Goal: Information Seeking & Learning: Learn about a topic

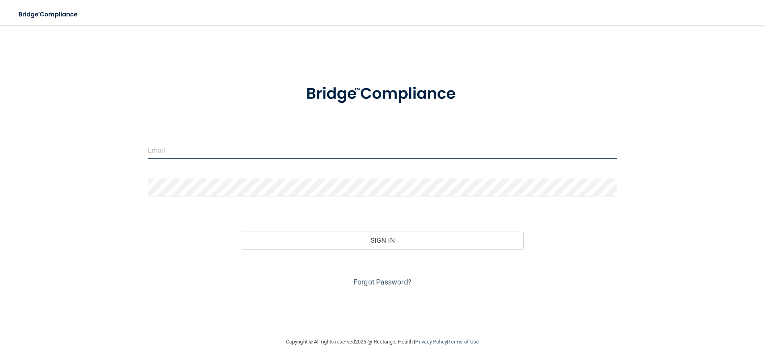
type input "[EMAIL_ADDRESS][DOMAIN_NAME]"
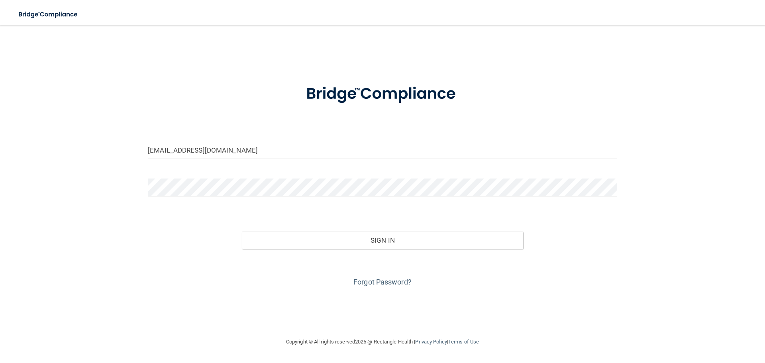
click at [364, 219] on div "Sign In" at bounding box center [382, 231] width 481 height 33
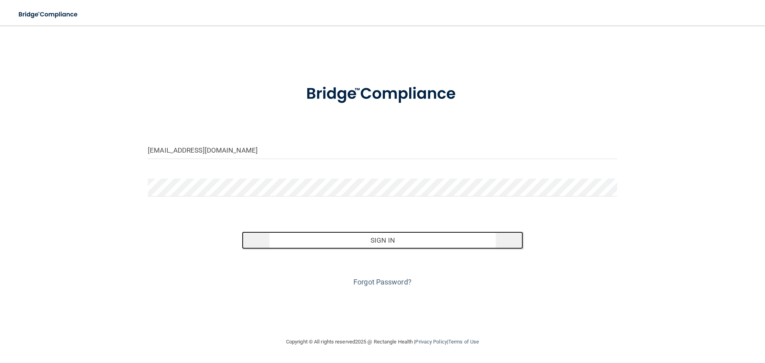
click at [376, 244] on button "Sign In" at bounding box center [383, 240] width 282 height 18
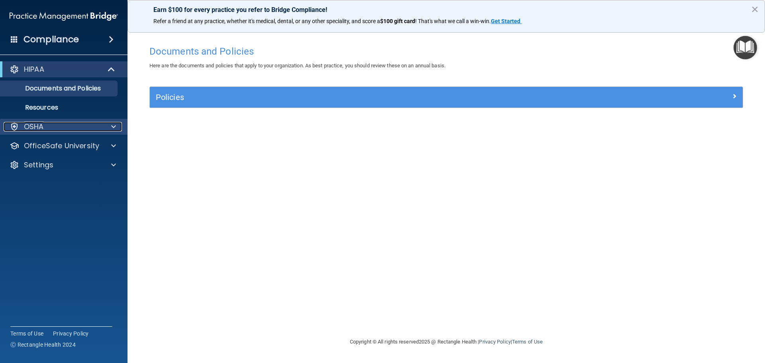
click at [112, 128] on span at bounding box center [113, 127] width 5 height 10
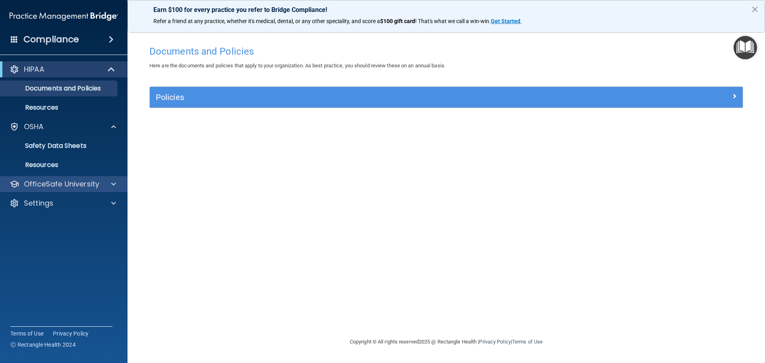
click at [117, 185] on div "OfficeSafe University" at bounding box center [64, 184] width 128 height 16
click at [112, 184] on span at bounding box center [113, 184] width 5 height 10
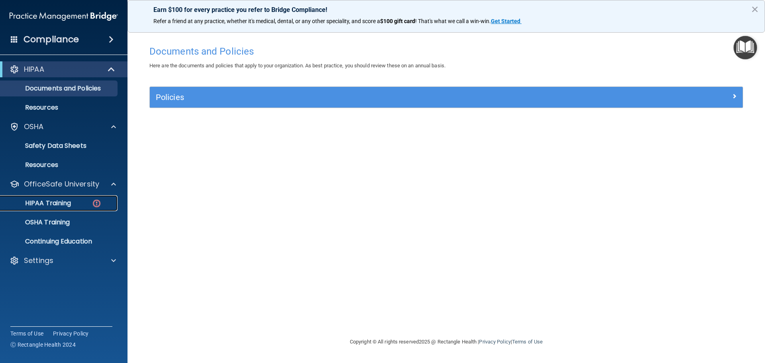
click at [71, 206] on p "HIPAA Training" at bounding box center [38, 203] width 66 height 8
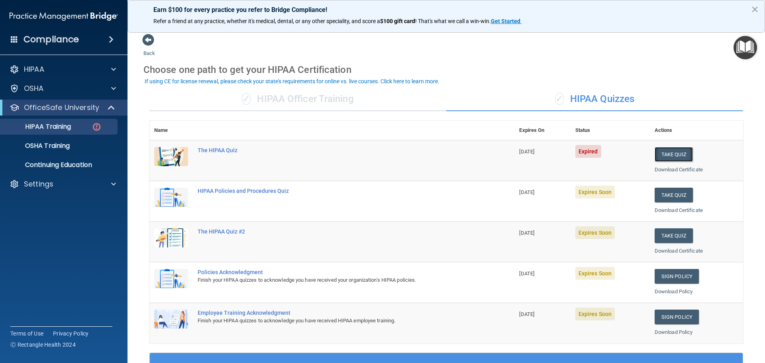
click at [664, 150] on button "Take Quiz" at bounding box center [673, 154] width 38 height 15
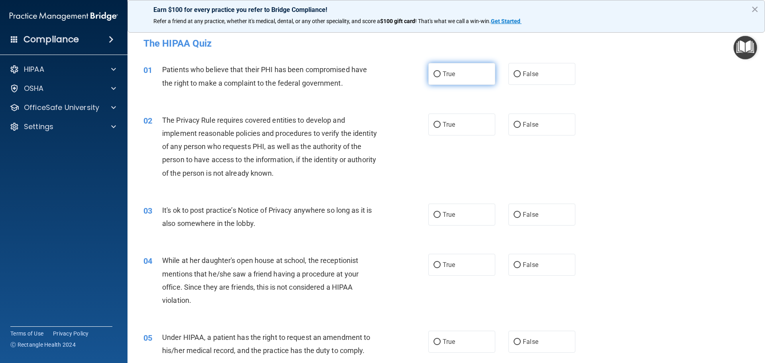
click at [447, 73] on span "True" at bounding box center [449, 74] width 12 height 8
click at [441, 73] on input "True" at bounding box center [436, 74] width 7 height 6
radio input "true"
click at [462, 121] on label "True" at bounding box center [461, 125] width 67 height 22
click at [441, 122] on input "True" at bounding box center [436, 125] width 7 height 6
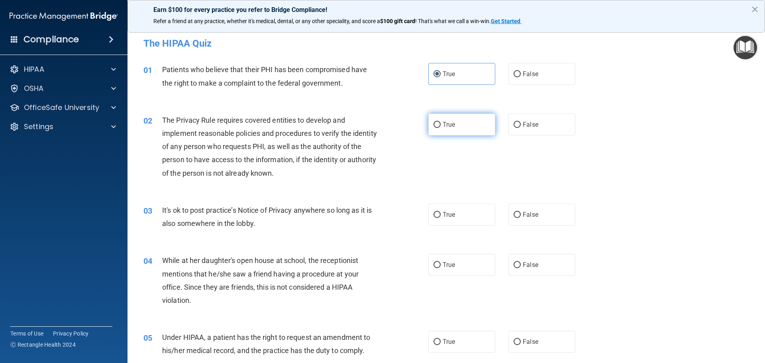
radio input "true"
click at [442, 129] on label "True" at bounding box center [461, 125] width 67 height 22
click at [441, 128] on input "True" at bounding box center [436, 125] width 7 height 6
click at [462, 65] on label "True" at bounding box center [461, 74] width 67 height 22
click at [441, 71] on input "True" at bounding box center [436, 74] width 7 height 6
